Goal: Task Accomplishment & Management: Manage account settings

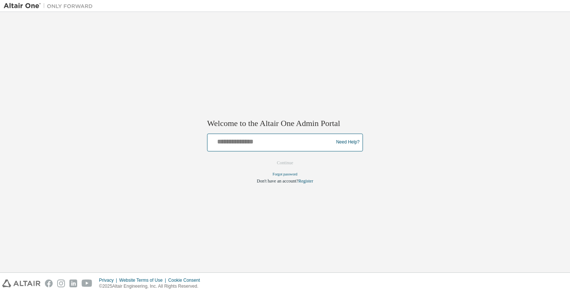
click at [268, 144] on input "text" at bounding box center [271, 140] width 122 height 11
paste input "**********"
type input "**********"
click at [284, 163] on button "Continue" at bounding box center [285, 162] width 32 height 11
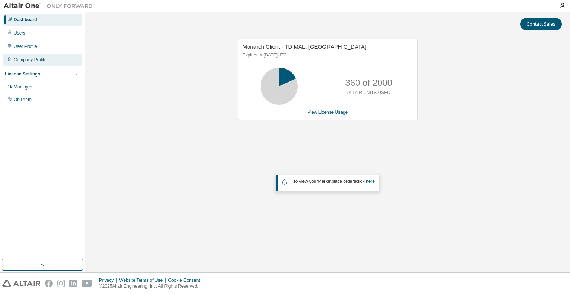
click at [31, 62] on div "Company Profile" at bounding box center [30, 60] width 33 height 6
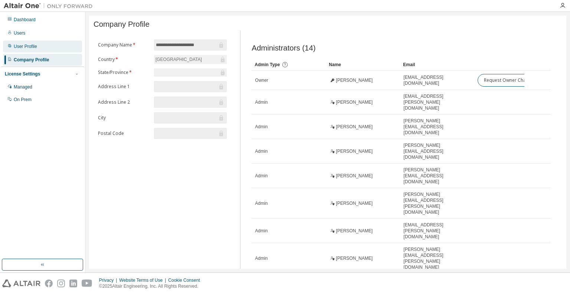
click at [24, 47] on div "User Profile" at bounding box center [25, 46] width 23 height 6
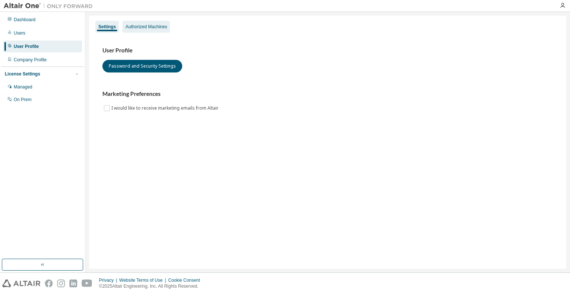
click at [150, 27] on div "Authorized Machines" at bounding box center [146, 27] width 42 height 6
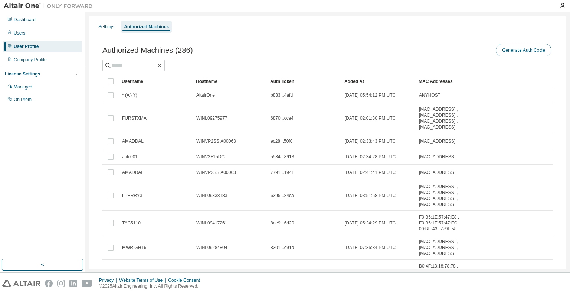
click at [523, 49] on button "Generate Auth Code" at bounding box center [524, 50] width 56 height 13
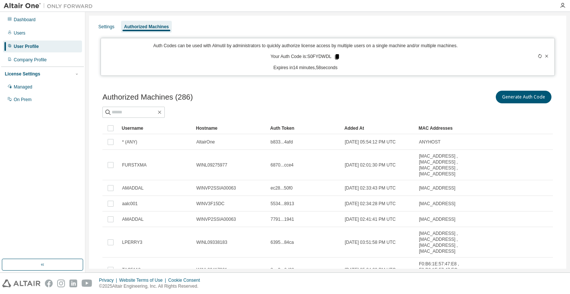
click at [335, 56] on icon at bounding box center [337, 56] width 4 height 5
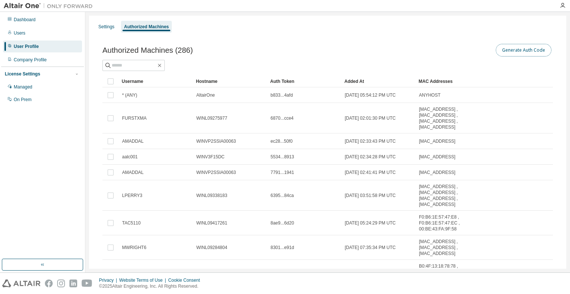
click at [510, 48] on button "Generate Auth Code" at bounding box center [524, 50] width 56 height 13
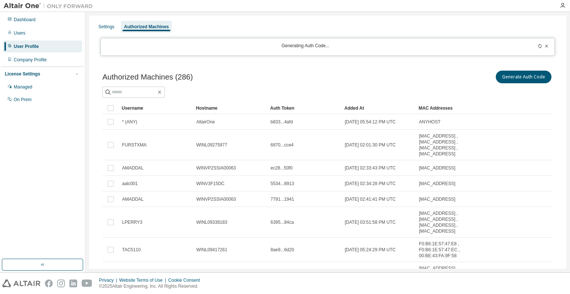
click at [538, 45] on icon at bounding box center [540, 46] width 4 height 4
click at [29, 46] on div "User Profile" at bounding box center [26, 46] width 25 height 6
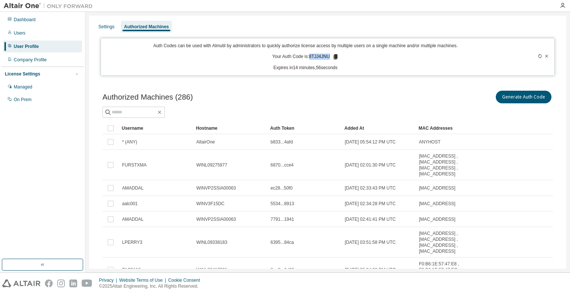
drag, startPoint x: 326, startPoint y: 56, endPoint x: 309, endPoint y: 57, distance: 17.1
click at [309, 57] on p "Your Auth Code is: 8TJJ4JNU" at bounding box center [305, 56] width 66 height 7
click at [333, 56] on icon at bounding box center [335, 56] width 4 height 5
drag, startPoint x: 331, startPoint y: 293, endPoint x: 394, endPoint y: 22, distance: 278.6
click at [394, 22] on div "Settings Authorized Machines" at bounding box center [328, 26] width 468 height 13
